Goal: Information Seeking & Learning: Learn about a topic

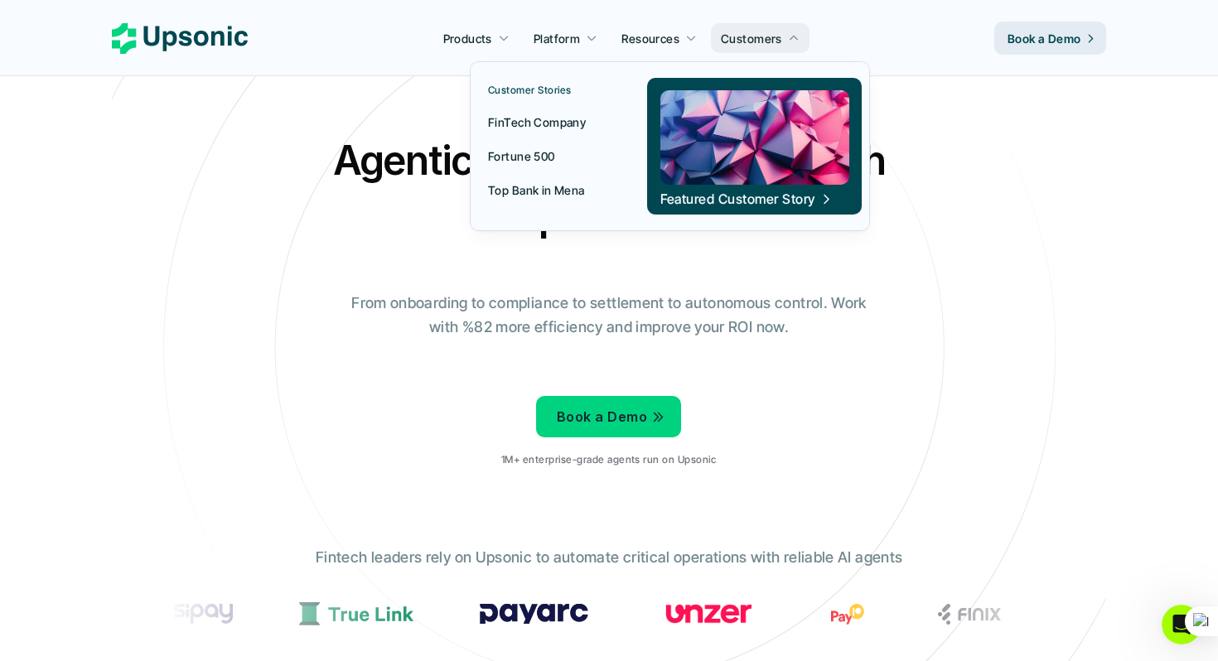
click at [559, 125] on p "FinTech Company" at bounding box center [537, 122] width 98 height 17
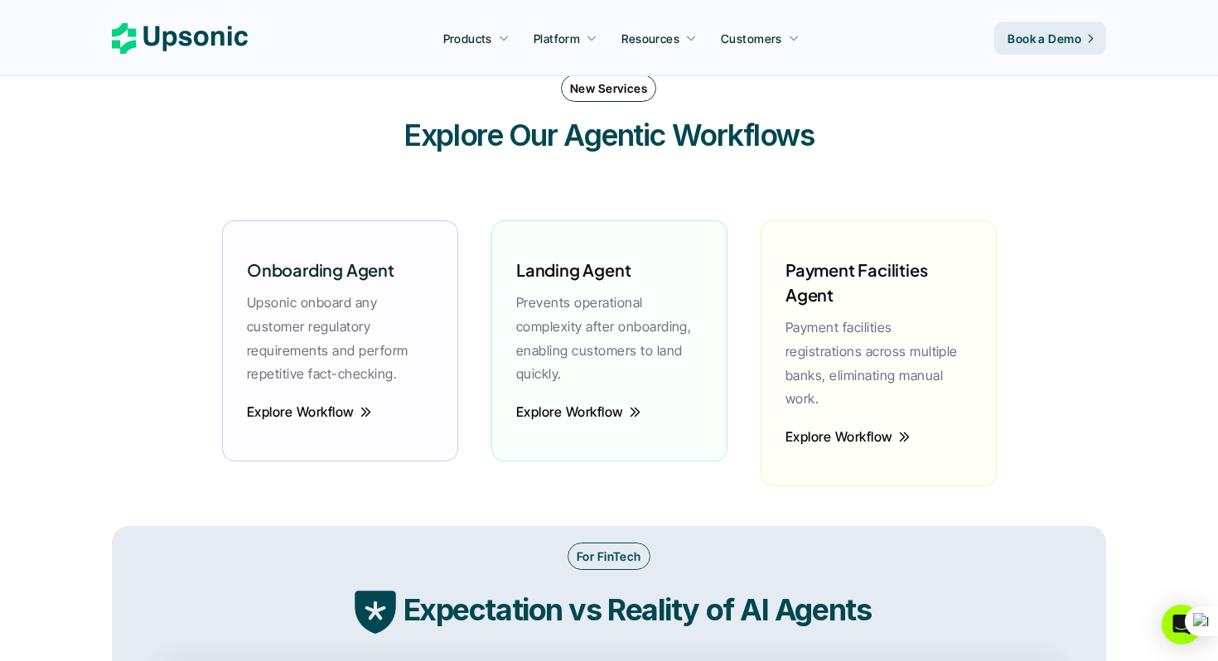
scroll to position [1779, 0]
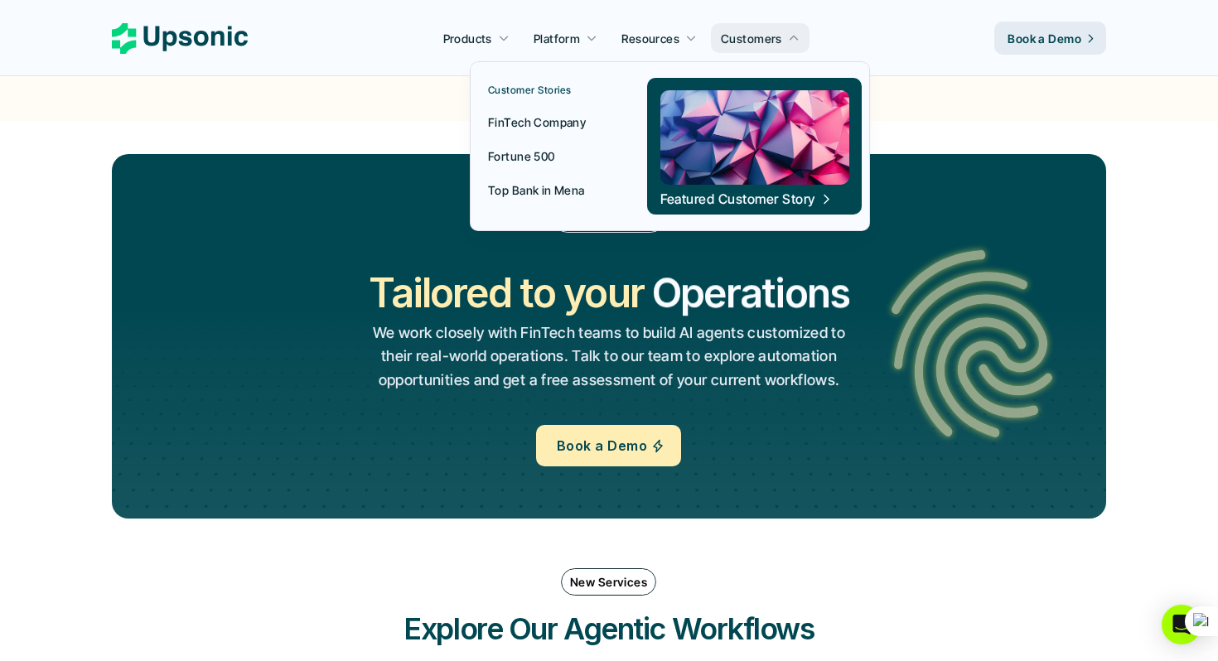
click at [539, 157] on p "Fortune 500" at bounding box center [521, 155] width 67 height 17
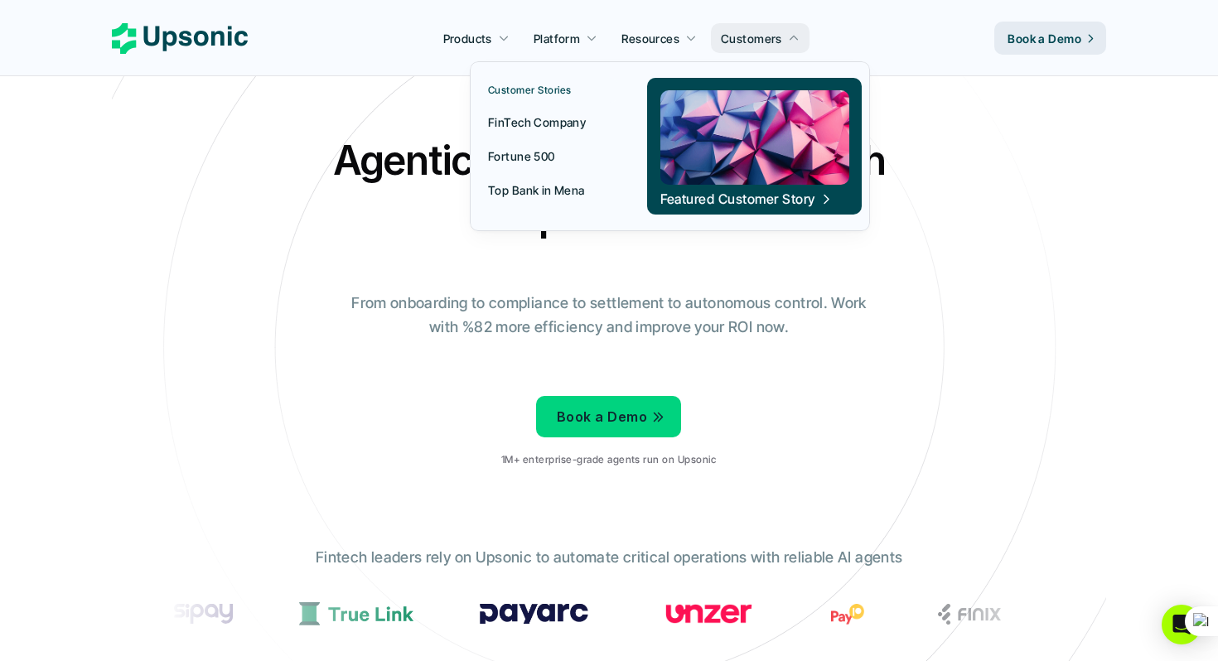
click at [570, 191] on p "Top Bank in Mena" at bounding box center [536, 189] width 97 height 17
